Goal: Transaction & Acquisition: Obtain resource

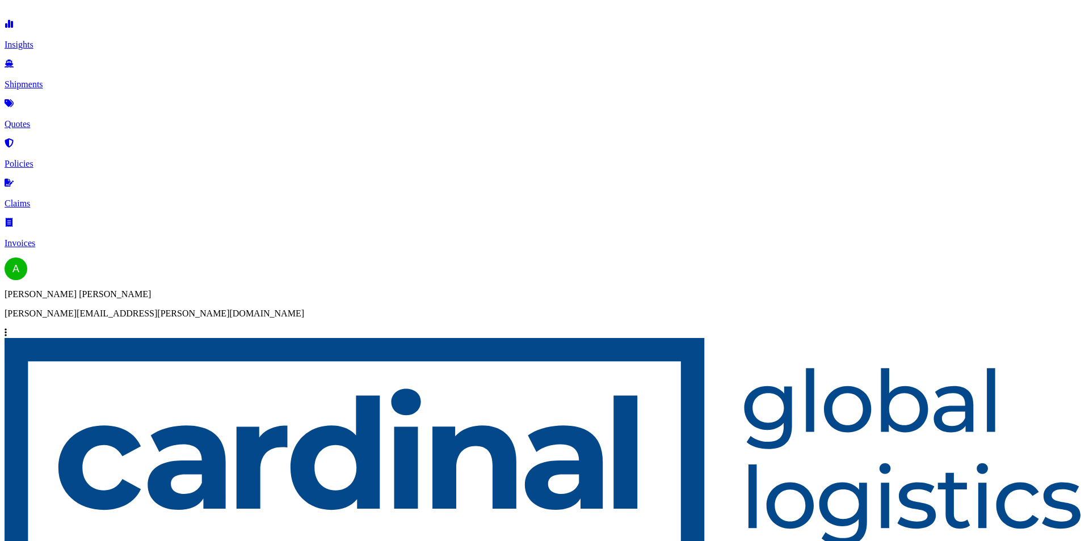
select select "Road"
select select "Sea"
select select "Road"
select select "1"
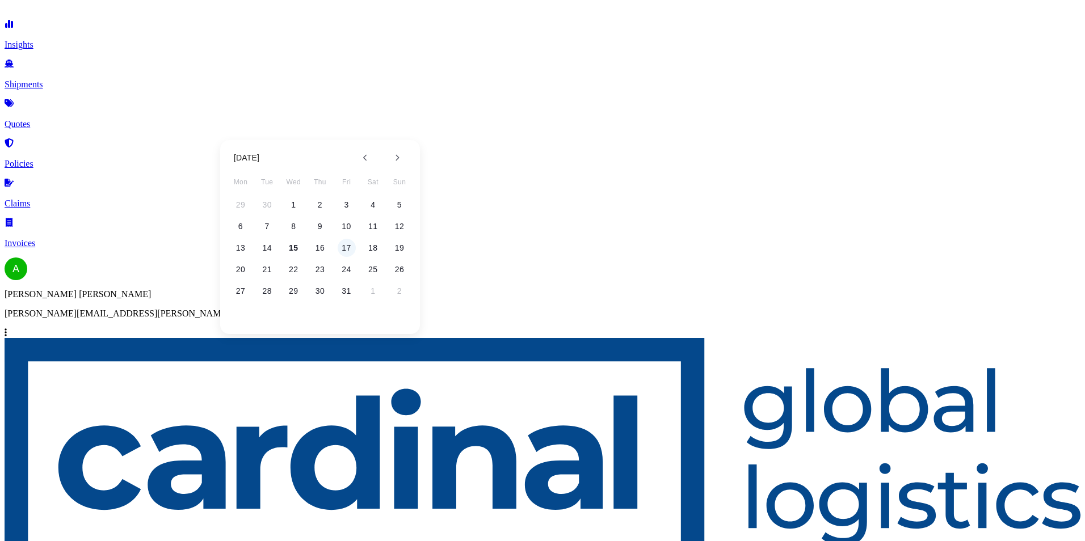
click at [347, 251] on button "17" at bounding box center [347, 248] width 18 height 18
type input "[DATE]"
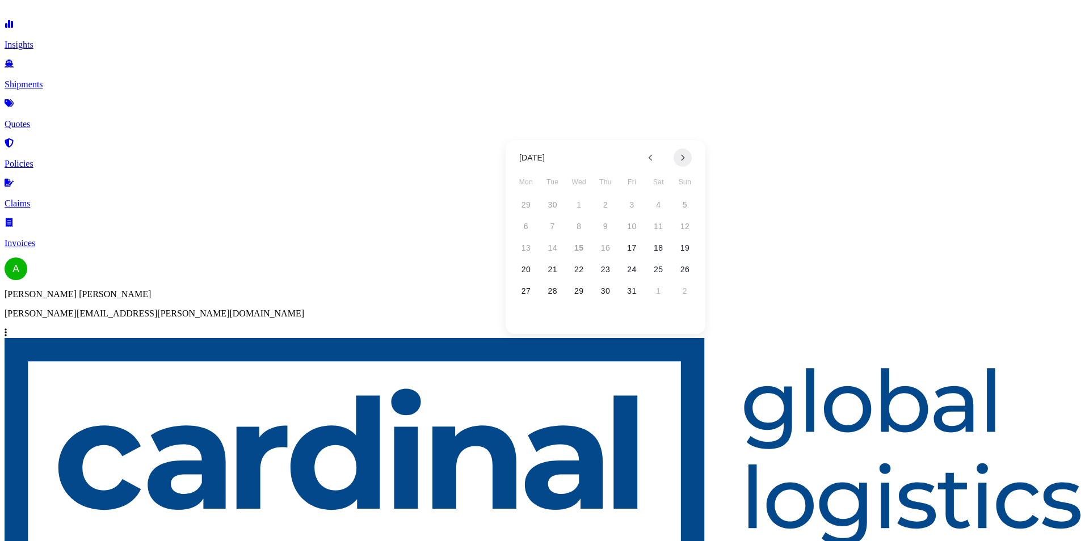
click at [685, 163] on button at bounding box center [682, 158] width 18 height 18
click at [653, 154] on button at bounding box center [651, 158] width 18 height 18
click at [679, 159] on button at bounding box center [682, 158] width 18 height 18
click at [685, 162] on button at bounding box center [682, 158] width 18 height 18
click at [584, 227] on button "10" at bounding box center [579, 226] width 18 height 18
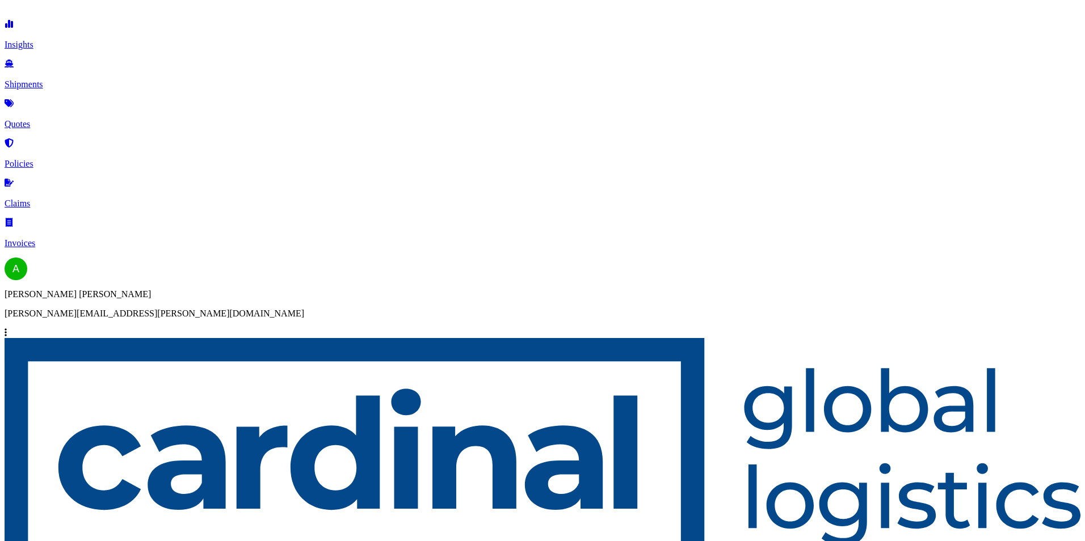
type input "[DATE]"
paste input "3CIA5100039"
type input "3CIA5100039"
